Goal: Obtain resource: Download file/media

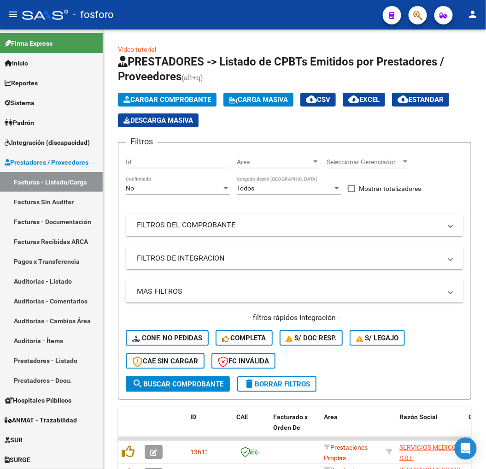
scroll to position [264, 0]
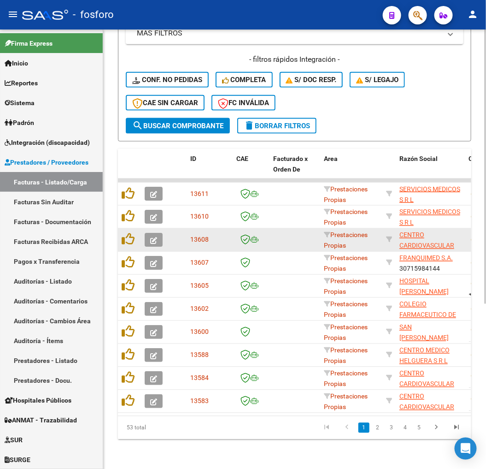
click at [289, 239] on datatable-body-cell at bounding box center [295, 240] width 51 height 23
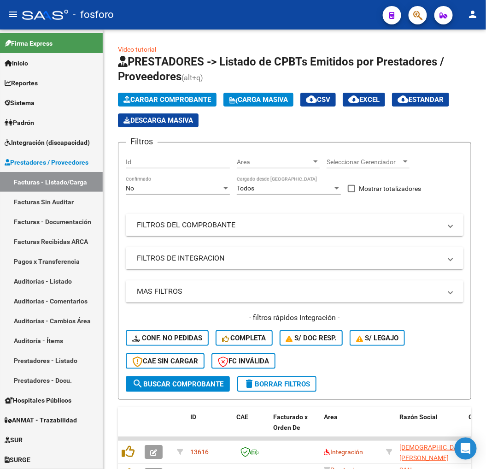
scroll to position [205, 0]
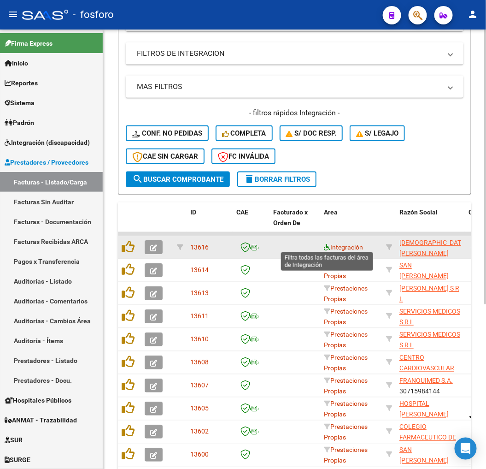
click at [324, 246] on icon at bounding box center [327, 247] width 6 height 6
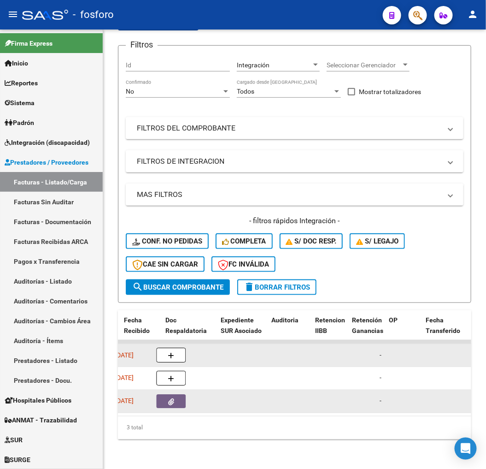
scroll to position [0, 579]
click at [198, 395] on div at bounding box center [190, 401] width 48 height 14
click at [192, 395] on button "button" at bounding box center [180, 401] width 29 height 14
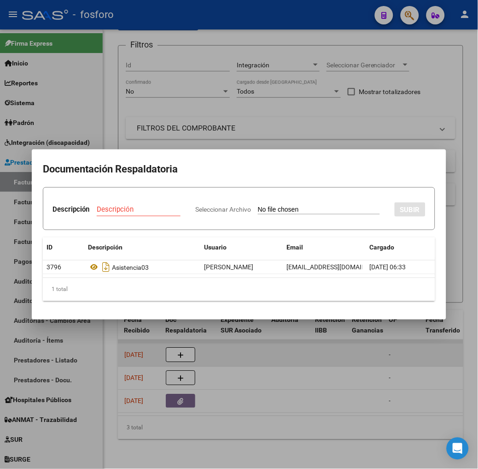
click at [235, 427] on div at bounding box center [239, 234] width 478 height 469
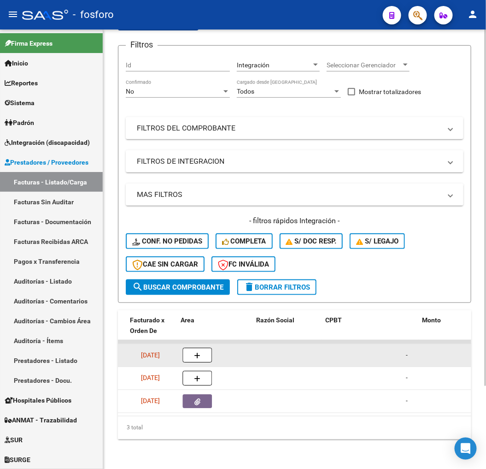
scroll to position [0, 0]
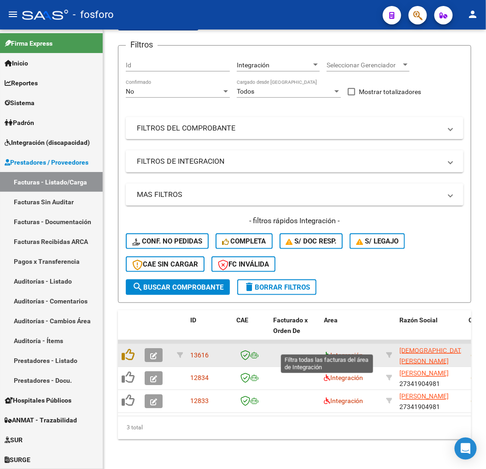
click at [329, 352] on icon at bounding box center [327, 355] width 6 height 6
click at [325, 344] on datatable-body-cell "Integración" at bounding box center [351, 355] width 62 height 23
click at [326, 351] on span "Integración" at bounding box center [343, 354] width 39 height 7
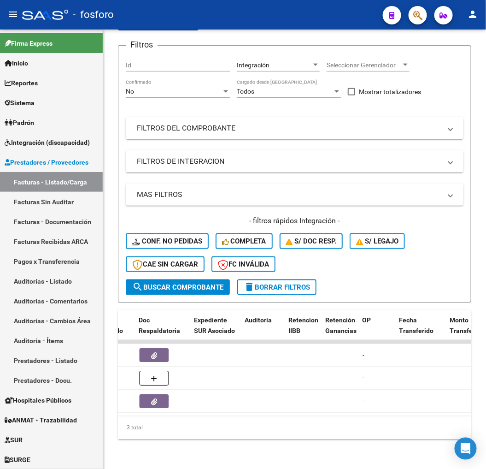
scroll to position [0, 503]
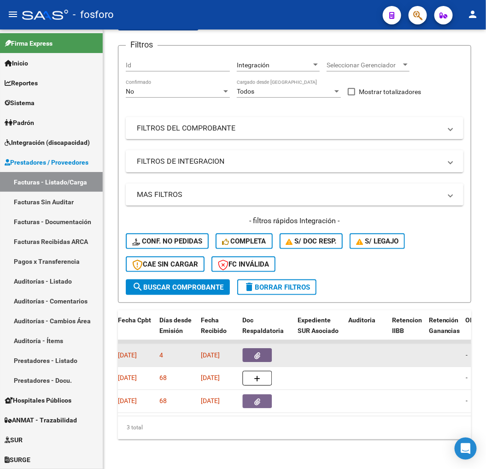
click at [270, 340] on datatable-body-cell at bounding box center [266, 342] width 55 height 4
click at [268, 348] on button "button" at bounding box center [256, 355] width 29 height 14
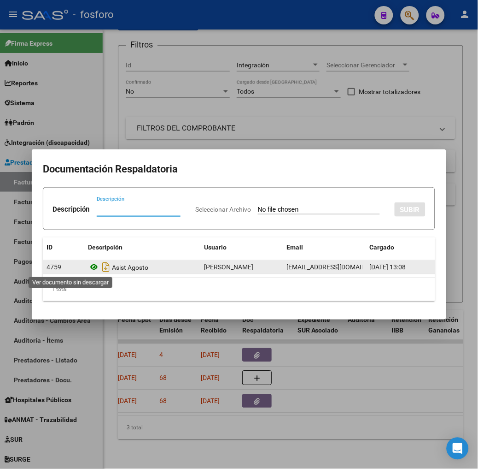
click at [88, 266] on icon at bounding box center [94, 267] width 12 height 11
click at [84, 268] on datatable-body-cell "Asist Agosto" at bounding box center [142, 266] width 116 height 13
click at [88, 268] on icon at bounding box center [94, 267] width 12 height 11
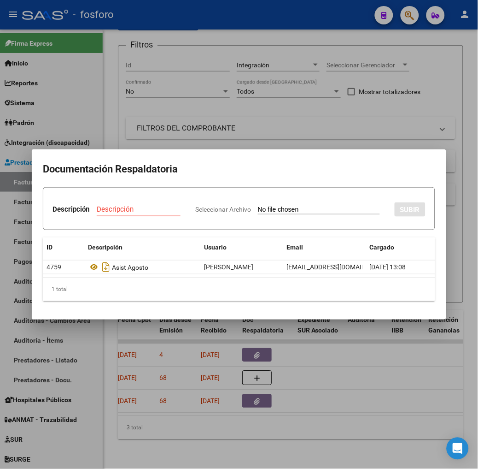
click at [205, 355] on div at bounding box center [239, 234] width 478 height 469
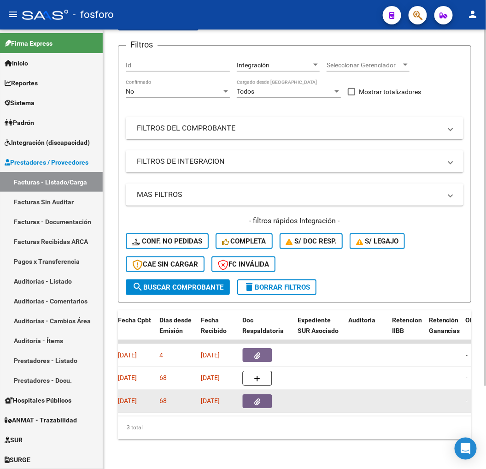
click at [260, 397] on button "button" at bounding box center [256, 401] width 29 height 14
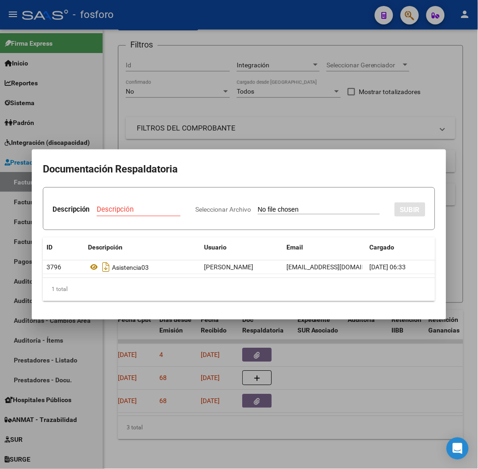
click at [227, 404] on div at bounding box center [239, 234] width 478 height 469
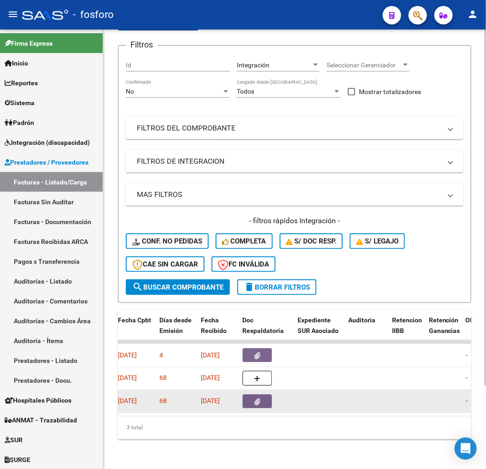
click at [253, 394] on button "button" at bounding box center [256, 401] width 29 height 14
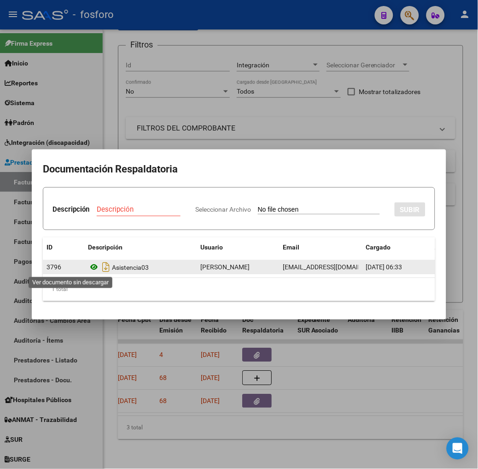
click at [88, 265] on icon at bounding box center [94, 267] width 12 height 11
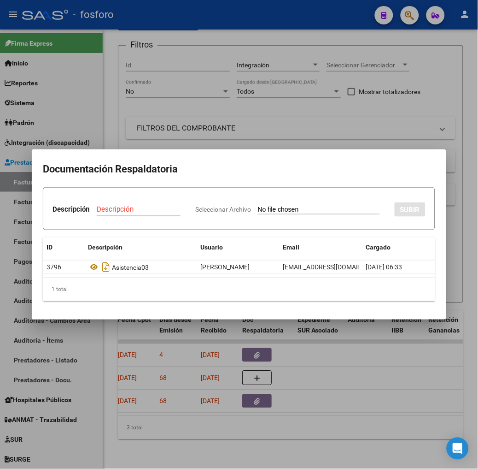
click at [163, 419] on div at bounding box center [239, 234] width 478 height 469
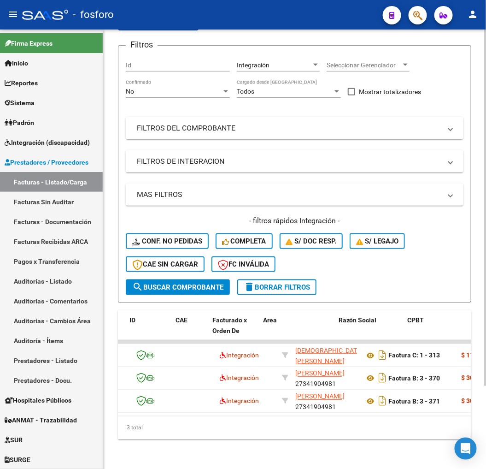
scroll to position [0, 0]
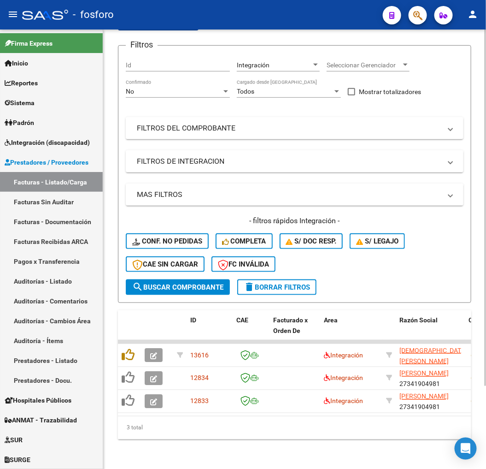
click at [153, 425] on div "3 total" at bounding box center [295, 427] width 354 height 23
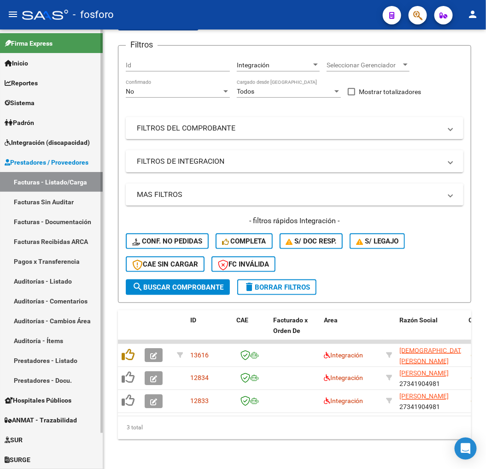
drag, startPoint x: 104, startPoint y: 388, endPoint x: 100, endPoint y: 403, distance: 15.2
click at [100, 403] on mat-sidenav-container "Firma Express Inicio Instructivos Contacto OS Reportes SUR Expedientes Internos…" at bounding box center [243, 248] width 486 height 439
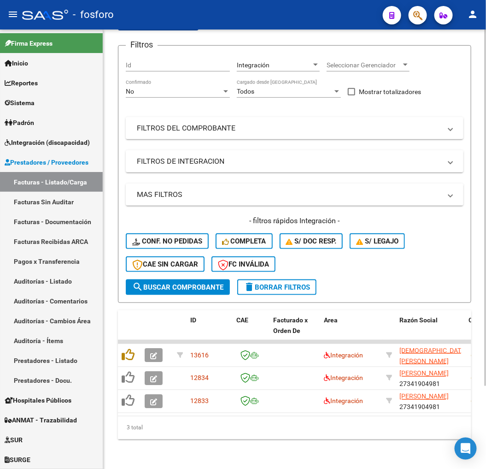
drag, startPoint x: 100, startPoint y: 403, endPoint x: 131, endPoint y: 454, distance: 59.5
click at [128, 455] on div "Video tutorial PRESTADORES -> Listado de CPBTs Emitidos por Prestadores / Prove…" at bounding box center [294, 201] width 383 height 536
click at [136, 441] on div "Video tutorial PRESTADORES -> Listado de CPBTs Emitidos por Prestadores / Prove…" at bounding box center [294, 201] width 383 height 536
click at [440, 89] on div "Filtros Id Integración Area Seleccionar Gerenciador Seleccionar Gerenciador No …" at bounding box center [295, 166] width 338 height 226
drag, startPoint x: 483, startPoint y: 140, endPoint x: 482, endPoint y: 130, distance: 10.2
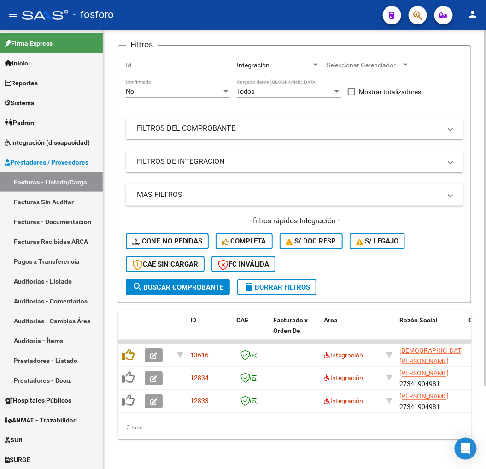
click at [482, 130] on div "Video tutorial PRESTADORES -> Listado de CPBTs Emitidos por Prestadores / Prove…" at bounding box center [294, 201] width 383 height 536
drag, startPoint x: 482, startPoint y: 130, endPoint x: 478, endPoint y: 147, distance: 18.4
click at [478, 147] on div "Video tutorial PRESTADORES -> Listado de CPBTs Emitidos por Prestadores / Prove…" at bounding box center [294, 201] width 383 height 536
click at [456, 91] on div "Filtros Id Integración Area Seleccionar Gerenciador Seleccionar Gerenciador No …" at bounding box center [295, 166] width 338 height 226
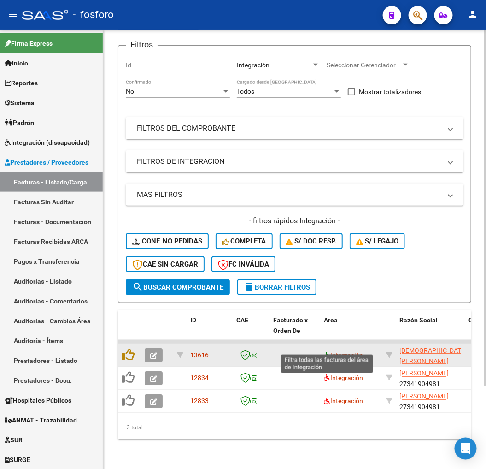
click at [330, 352] on icon at bounding box center [327, 355] width 6 height 6
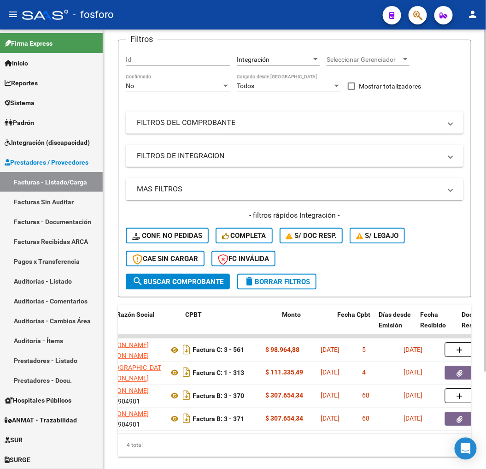
scroll to position [0, 277]
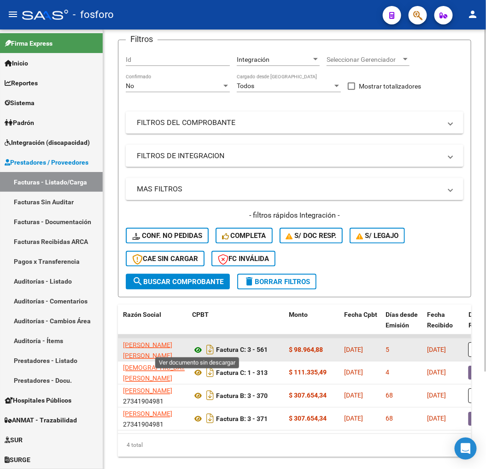
click at [196, 349] on icon at bounding box center [198, 349] width 12 height 11
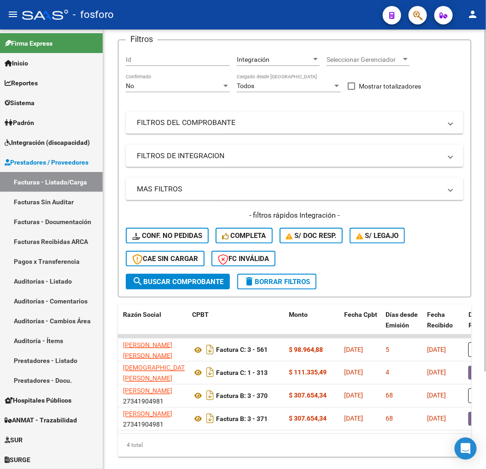
scroll to position [125, 0]
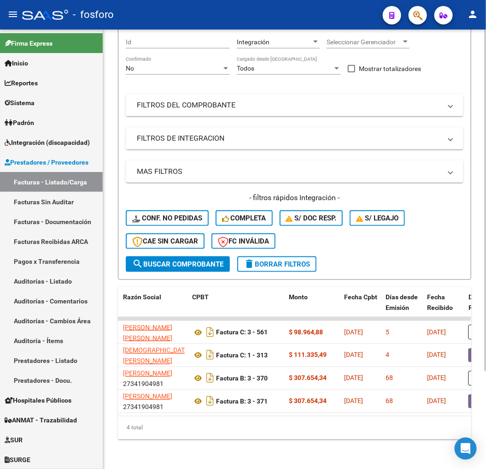
drag, startPoint x: 188, startPoint y: 416, endPoint x: 139, endPoint y: 413, distance: 49.0
click at [139, 413] on div "ID CAE Facturado x Orden De Area Razón Social CPBT Monto Fecha Cpbt Días desde …" at bounding box center [295, 363] width 354 height 152
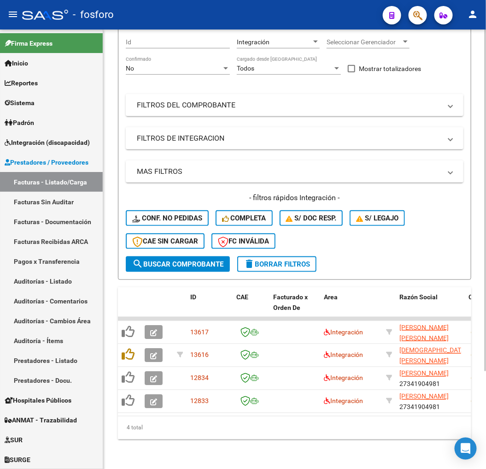
click at [165, 431] on div "4 total" at bounding box center [295, 427] width 354 height 23
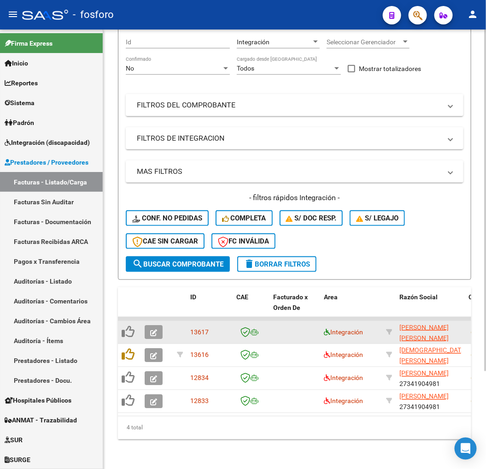
click at [324, 323] on datatable-body-cell "Integración" at bounding box center [351, 332] width 62 height 23
click at [324, 329] on icon at bounding box center [327, 332] width 6 height 6
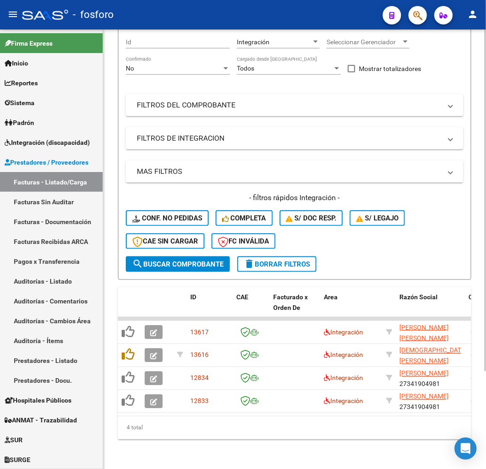
click at [153, 418] on div "4 total" at bounding box center [295, 427] width 354 height 23
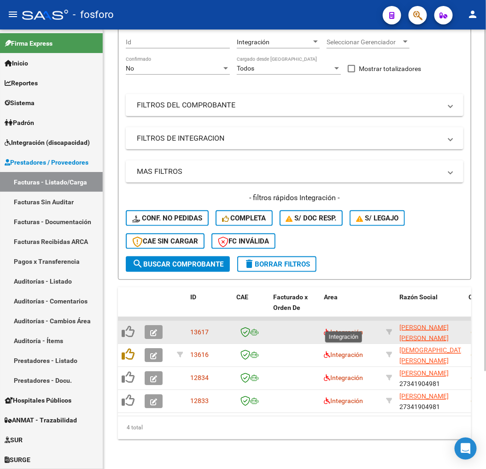
click at [330, 328] on span "Integración" at bounding box center [343, 331] width 39 height 7
click at [328, 329] on icon at bounding box center [327, 332] width 6 height 6
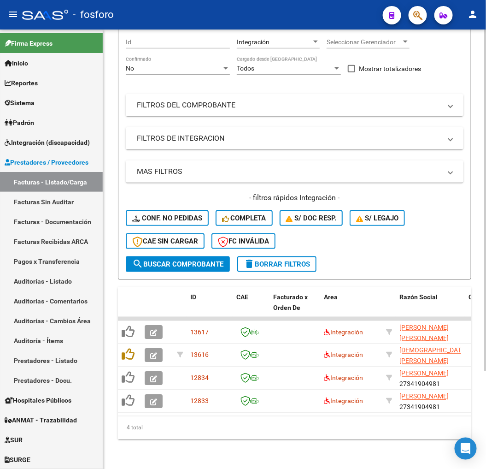
click at [316, 434] on div "4 total" at bounding box center [295, 427] width 354 height 23
click at [153, 419] on div "4 total" at bounding box center [295, 427] width 354 height 23
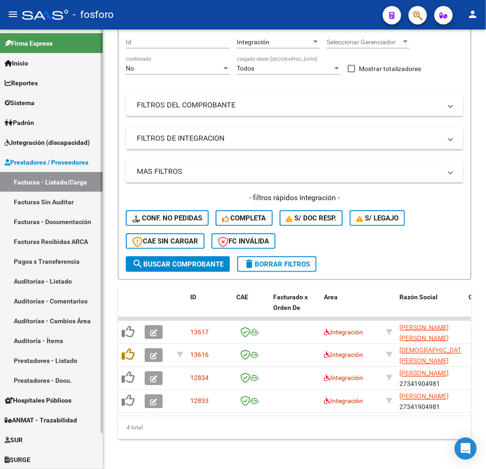
click at [39, 159] on span "Prestadores / Proveedores" at bounding box center [47, 162] width 84 height 10
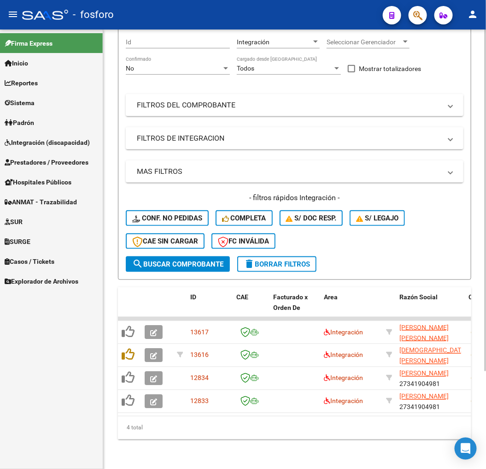
click at [177, 436] on div "4 total" at bounding box center [295, 427] width 354 height 23
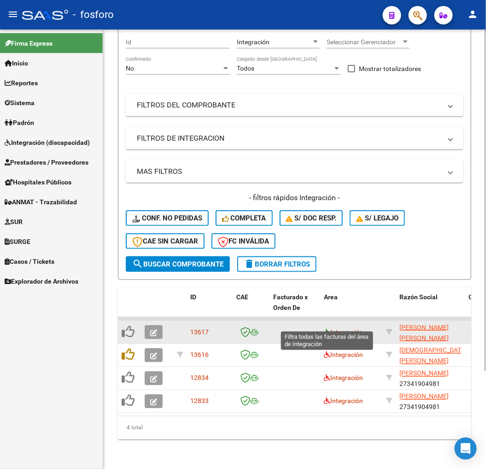
click at [325, 329] on icon at bounding box center [327, 332] width 6 height 6
click at [323, 326] on datatable-body-cell "Integración" at bounding box center [351, 332] width 62 height 23
click at [325, 329] on icon at bounding box center [327, 332] width 6 height 6
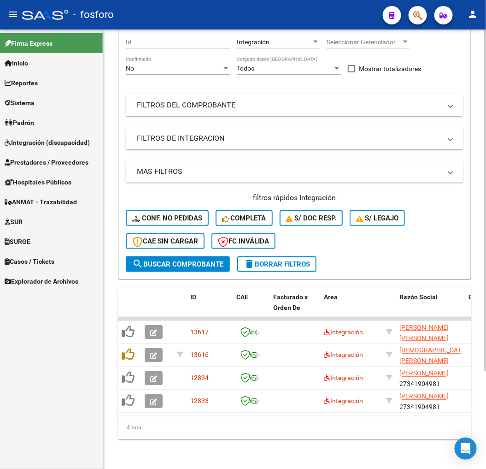
click at [181, 449] on div "Video tutorial PRESTADORES -> Listado de CPBTs Emitidos por Prestadores / Prove…" at bounding box center [294, 189] width 383 height 559
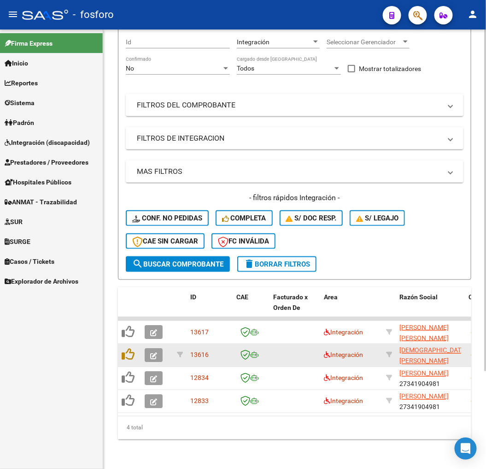
click at [332, 353] on datatable-body-cell "Integración" at bounding box center [351, 355] width 62 height 23
click at [327, 352] on icon at bounding box center [327, 355] width 6 height 6
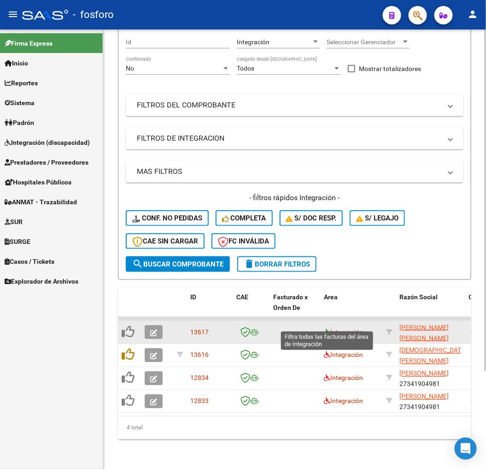
click at [327, 329] on icon at bounding box center [327, 332] width 6 height 6
click at [326, 329] on icon at bounding box center [327, 332] width 6 height 6
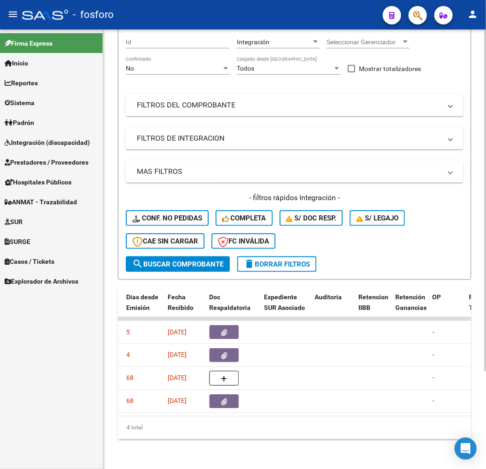
scroll to position [0, 456]
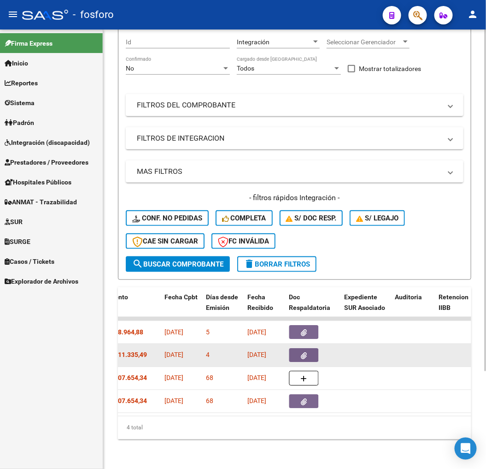
click at [296, 350] on button "button" at bounding box center [303, 355] width 29 height 14
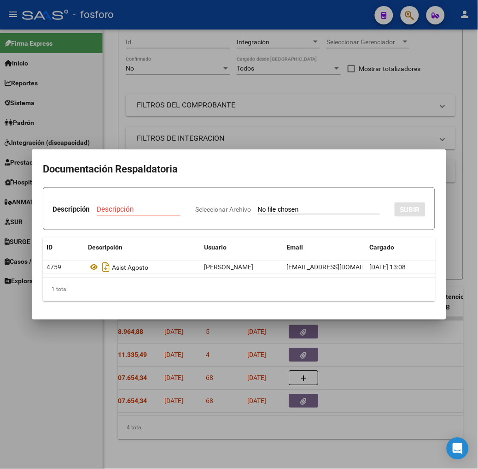
drag, startPoint x: 348, startPoint y: 354, endPoint x: 343, endPoint y: 346, distance: 9.5
click at [348, 352] on div at bounding box center [239, 234] width 478 height 469
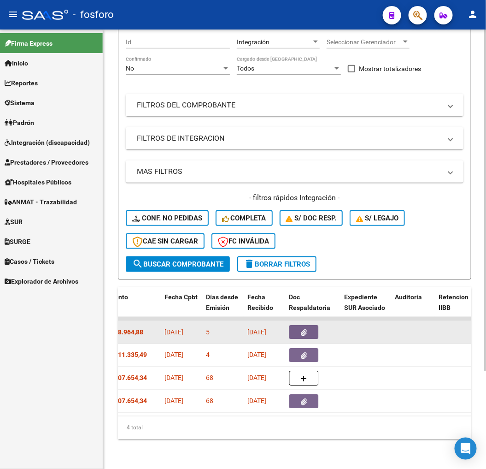
click at [306, 329] on icon "button" at bounding box center [304, 332] width 6 height 7
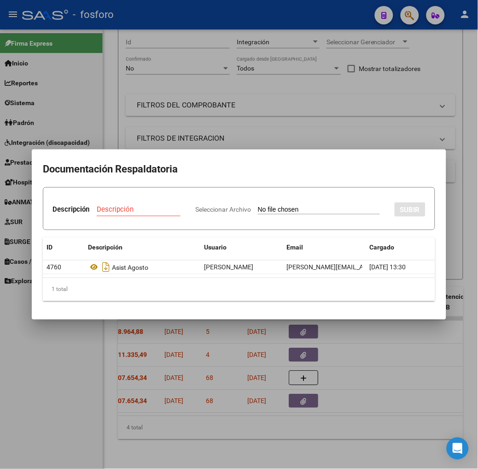
click at [350, 358] on div at bounding box center [239, 234] width 478 height 469
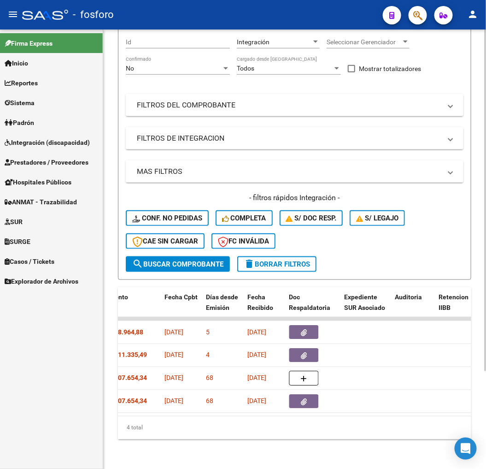
click at [442, 80] on div "Filtros Id Integración Area Seleccionar Gerenciador Seleccionar Gerenciador No …" at bounding box center [295, 143] width 338 height 226
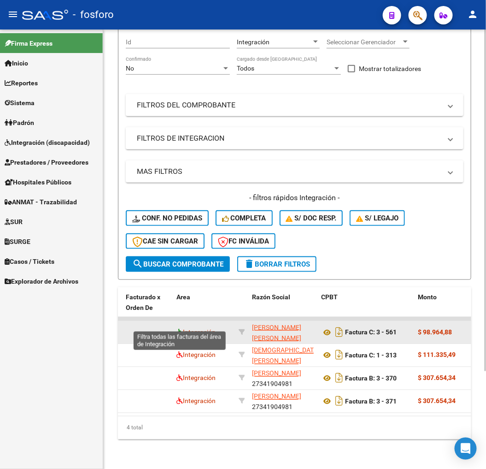
click at [180, 329] on icon at bounding box center [180, 332] width 6 height 6
